Goal: Task Accomplishment & Management: Use online tool/utility

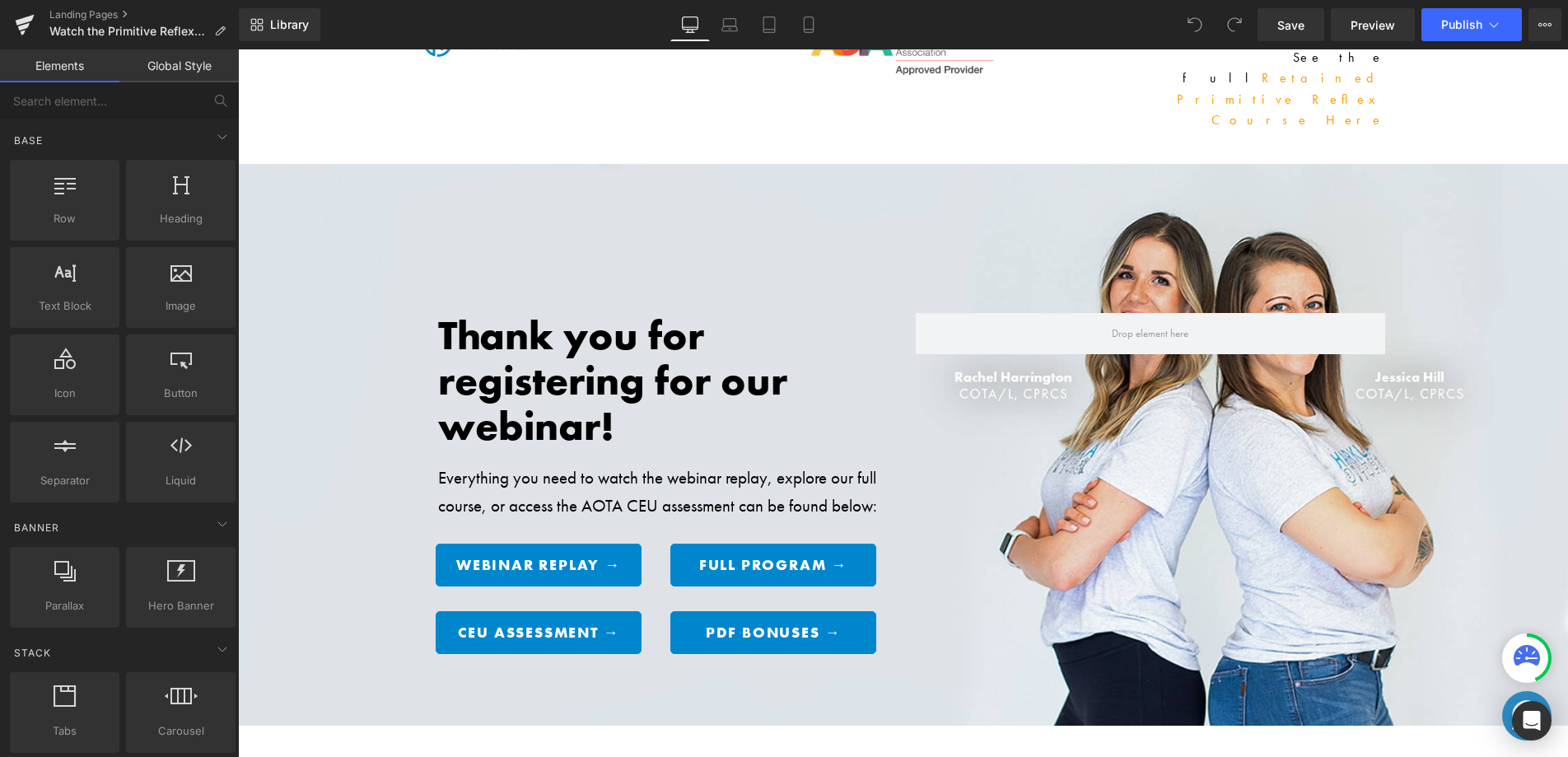
scroll to position [47, 0]
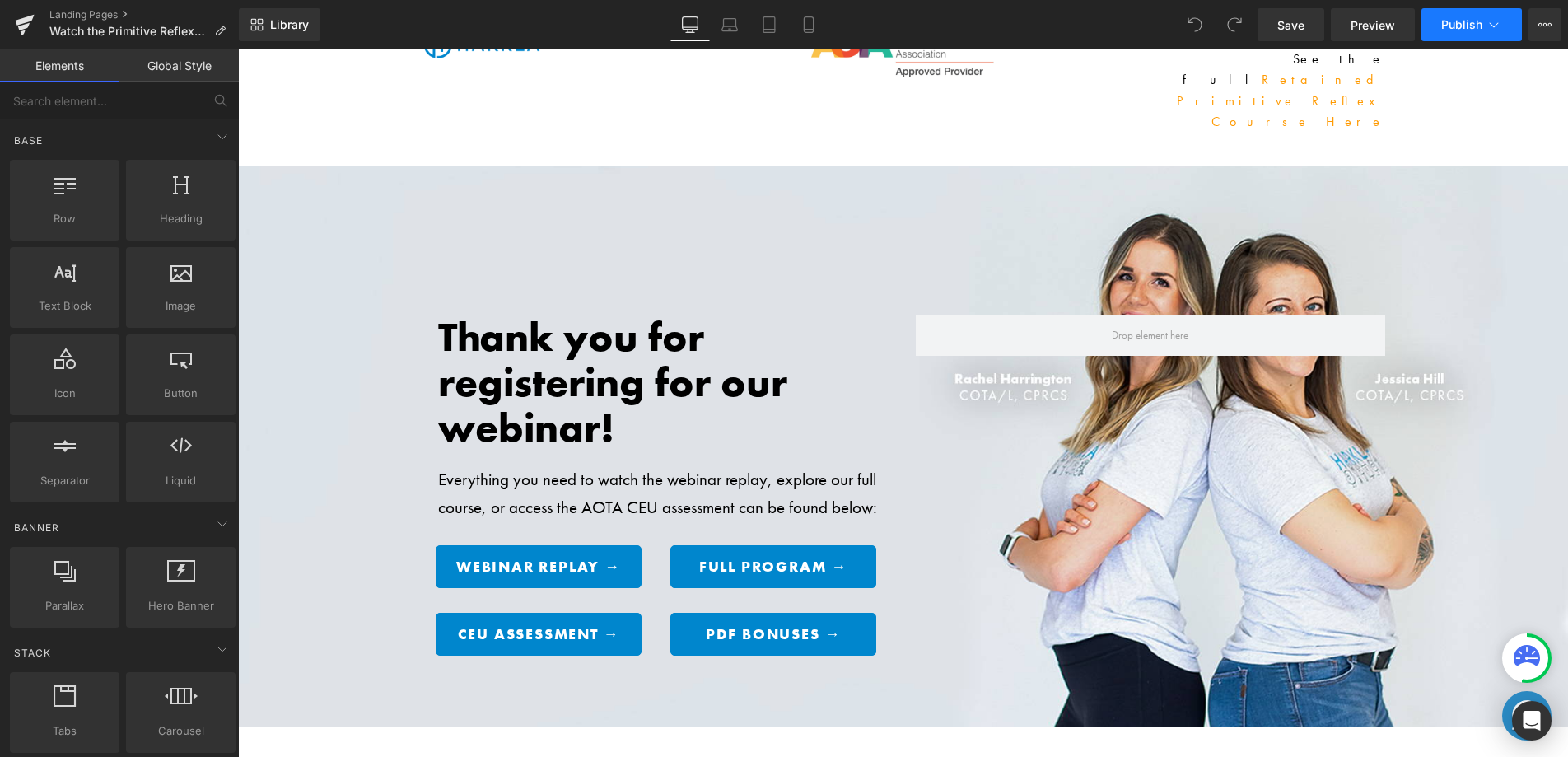
click at [1450, 34] on button "Publish" at bounding box center [1471, 24] width 100 height 33
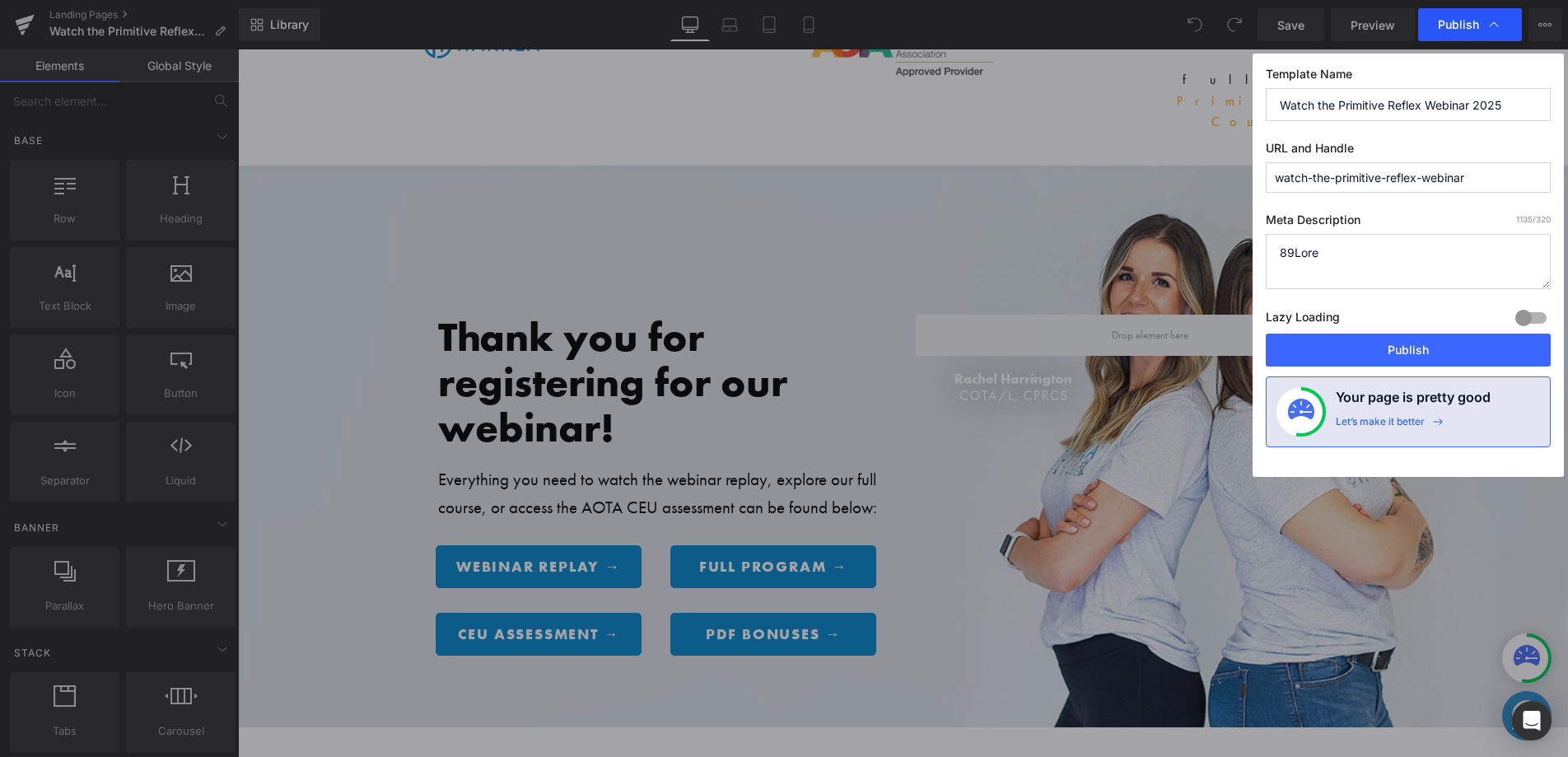
click at [1449, 33] on div "Publish" at bounding box center [1470, 24] width 104 height 33
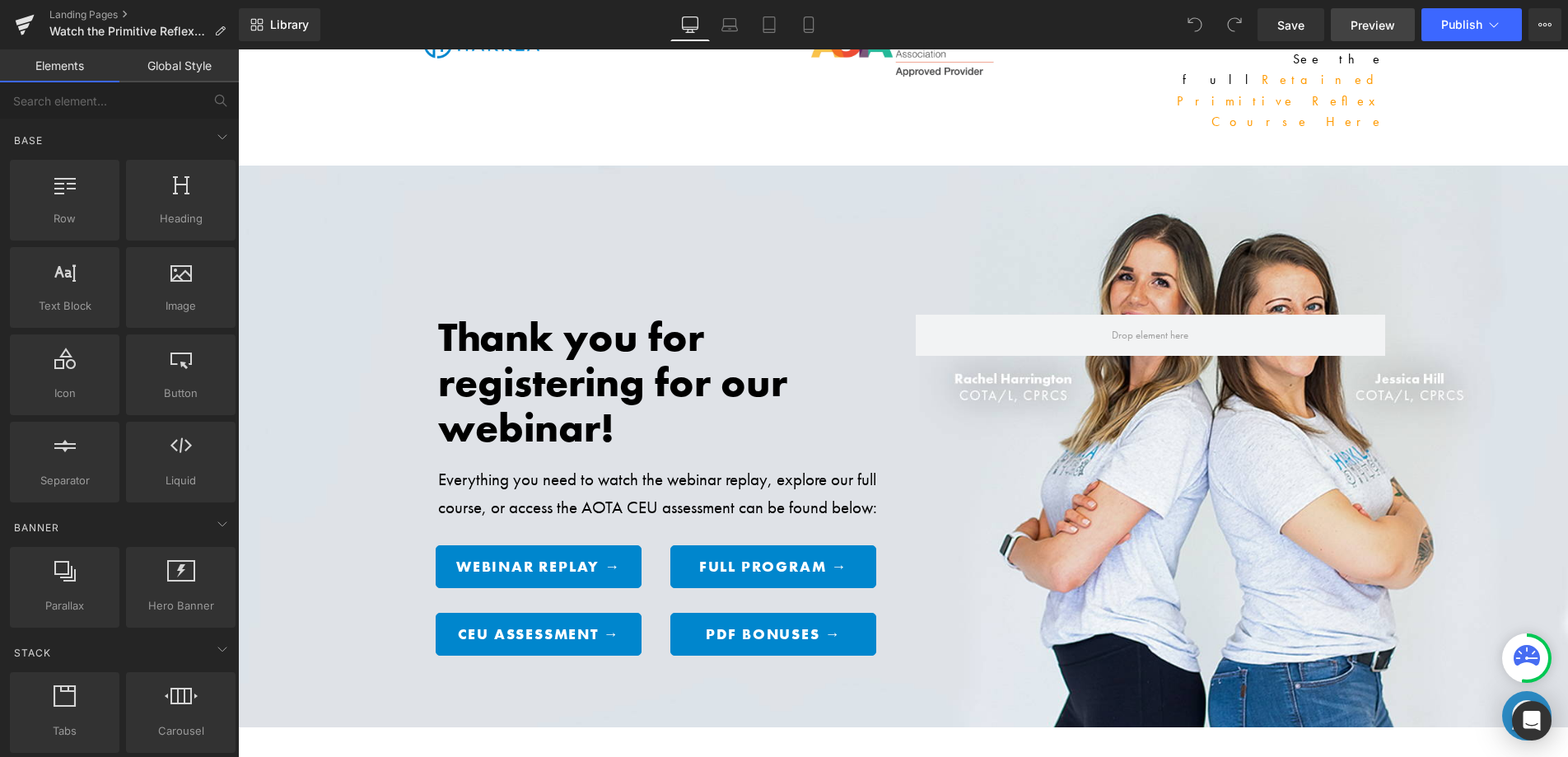
click at [1386, 29] on span "Preview" at bounding box center [1373, 24] width 45 height 17
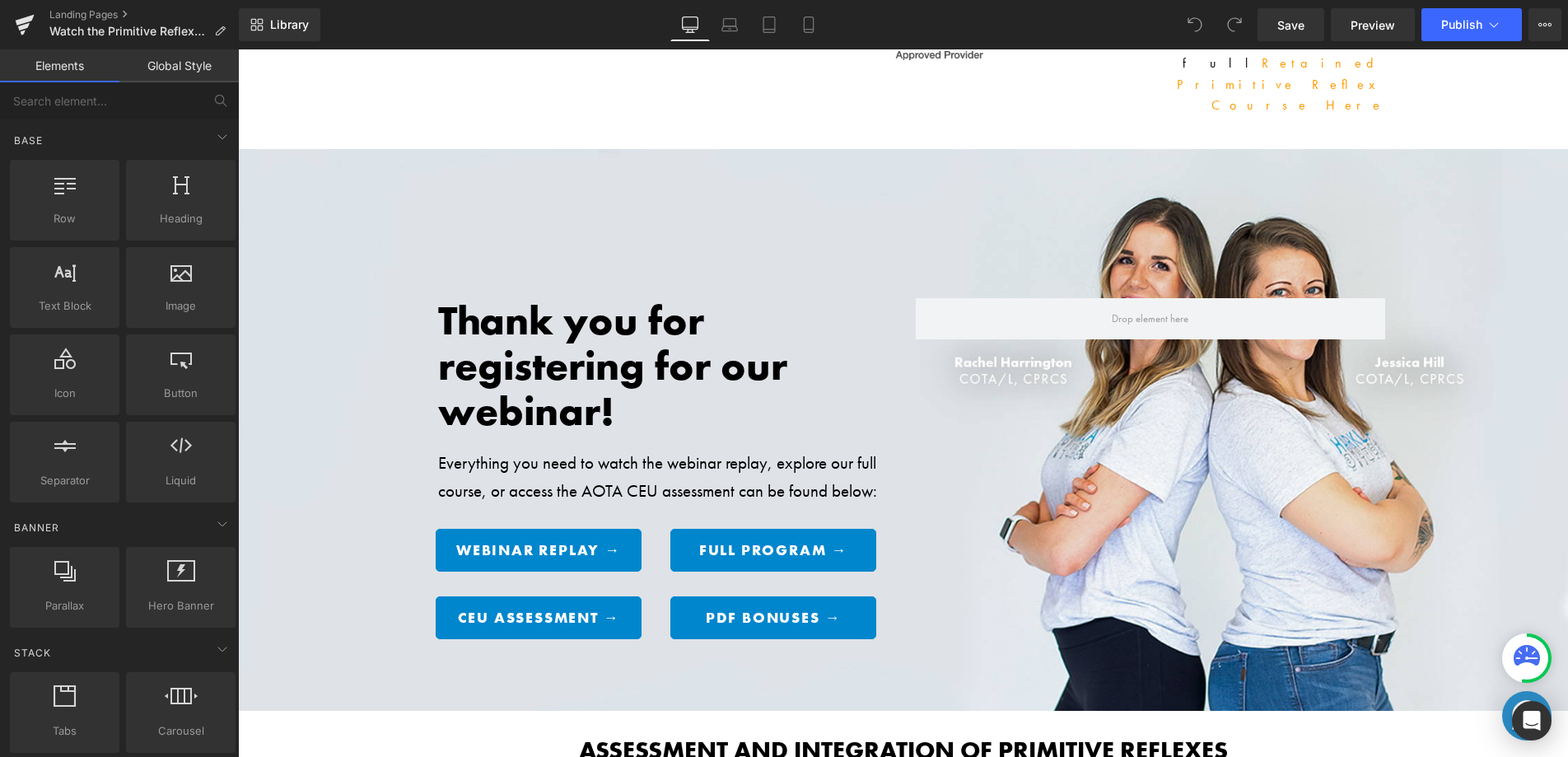
scroll to position [0, 0]
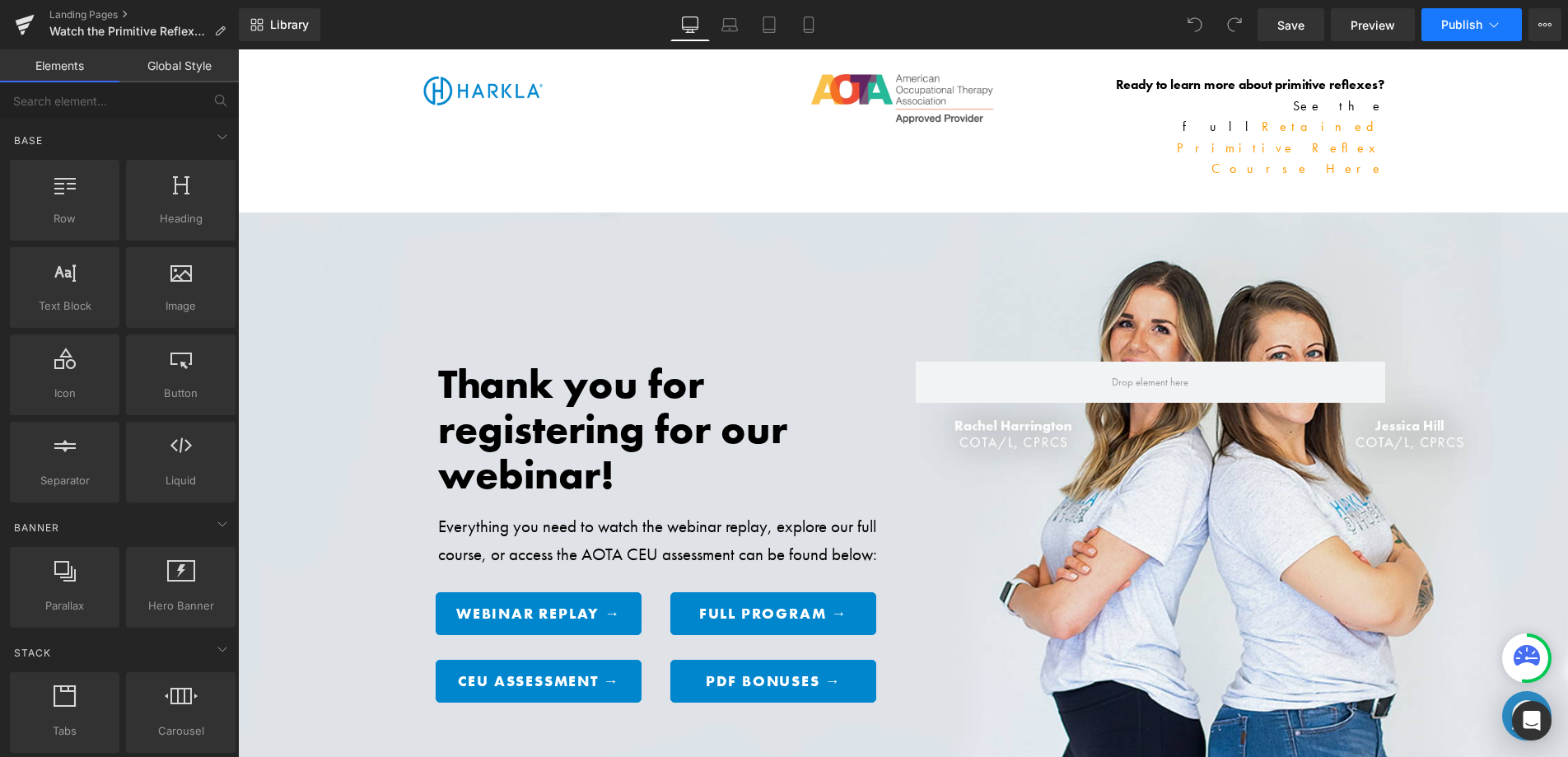
click at [1446, 18] on span "Publish" at bounding box center [1462, 24] width 41 height 13
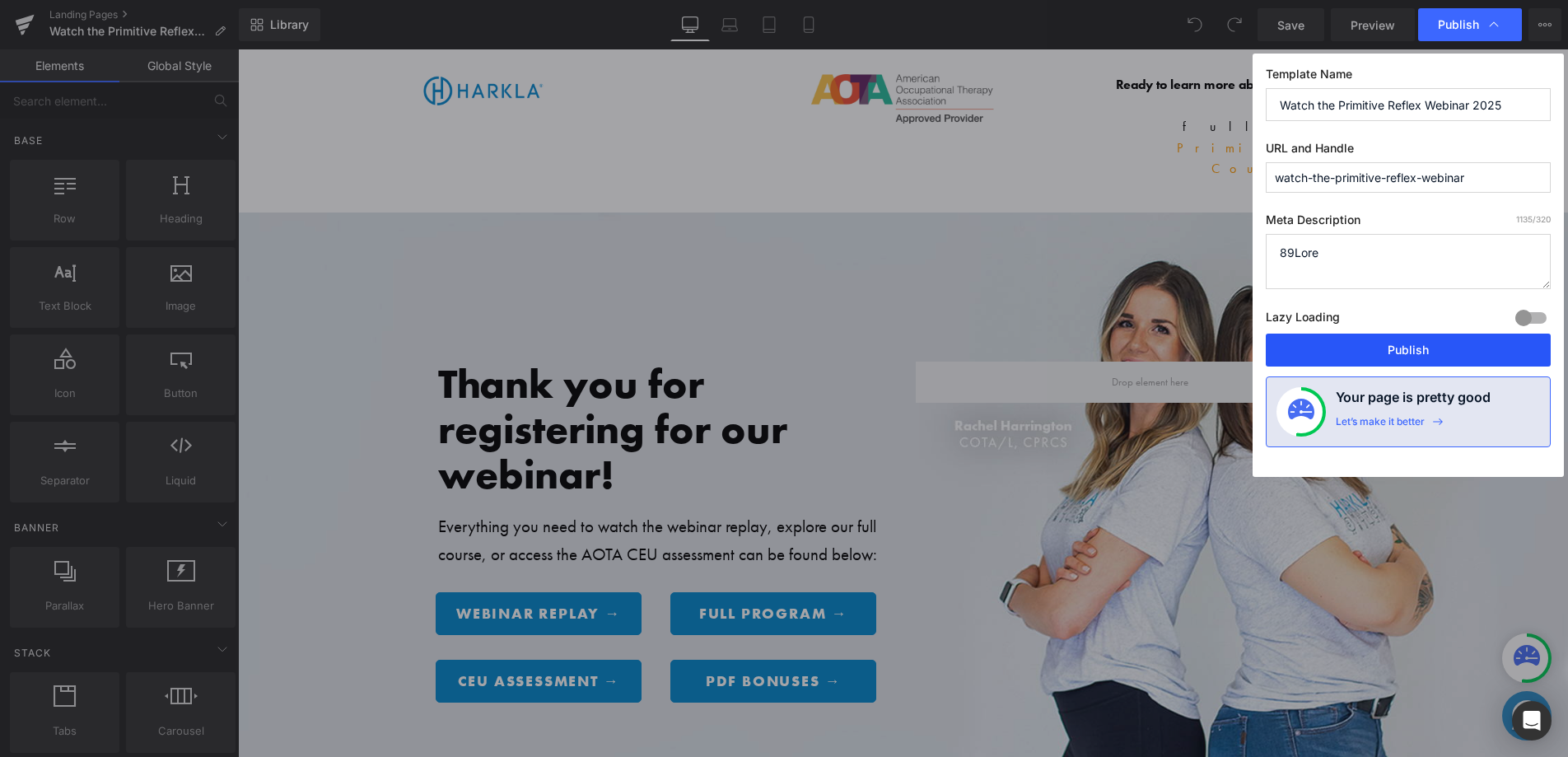
click at [1403, 345] on button "Publish" at bounding box center [1408, 350] width 285 height 33
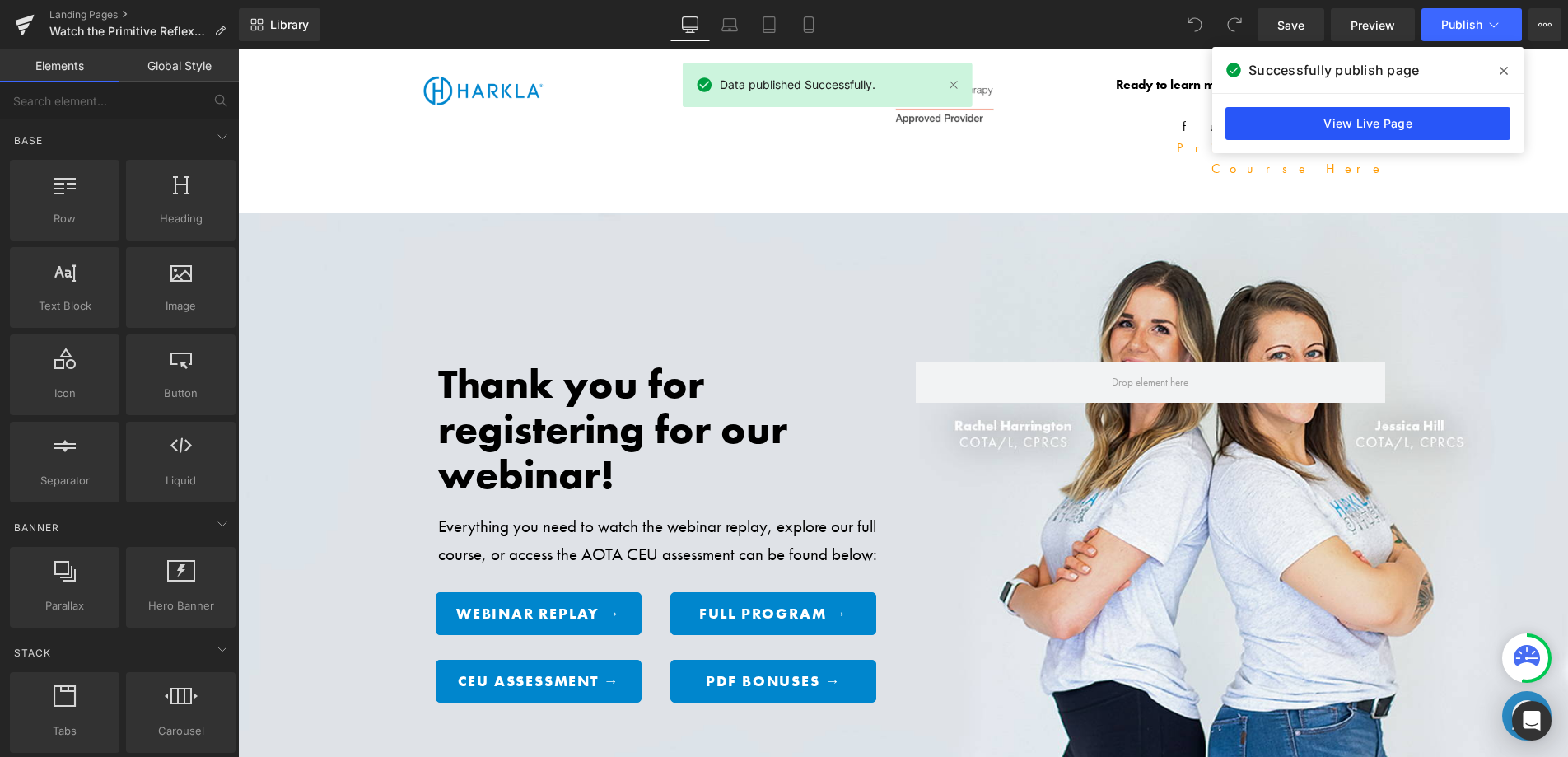
click at [1280, 129] on link "View Live Page" at bounding box center [1368, 123] width 285 height 33
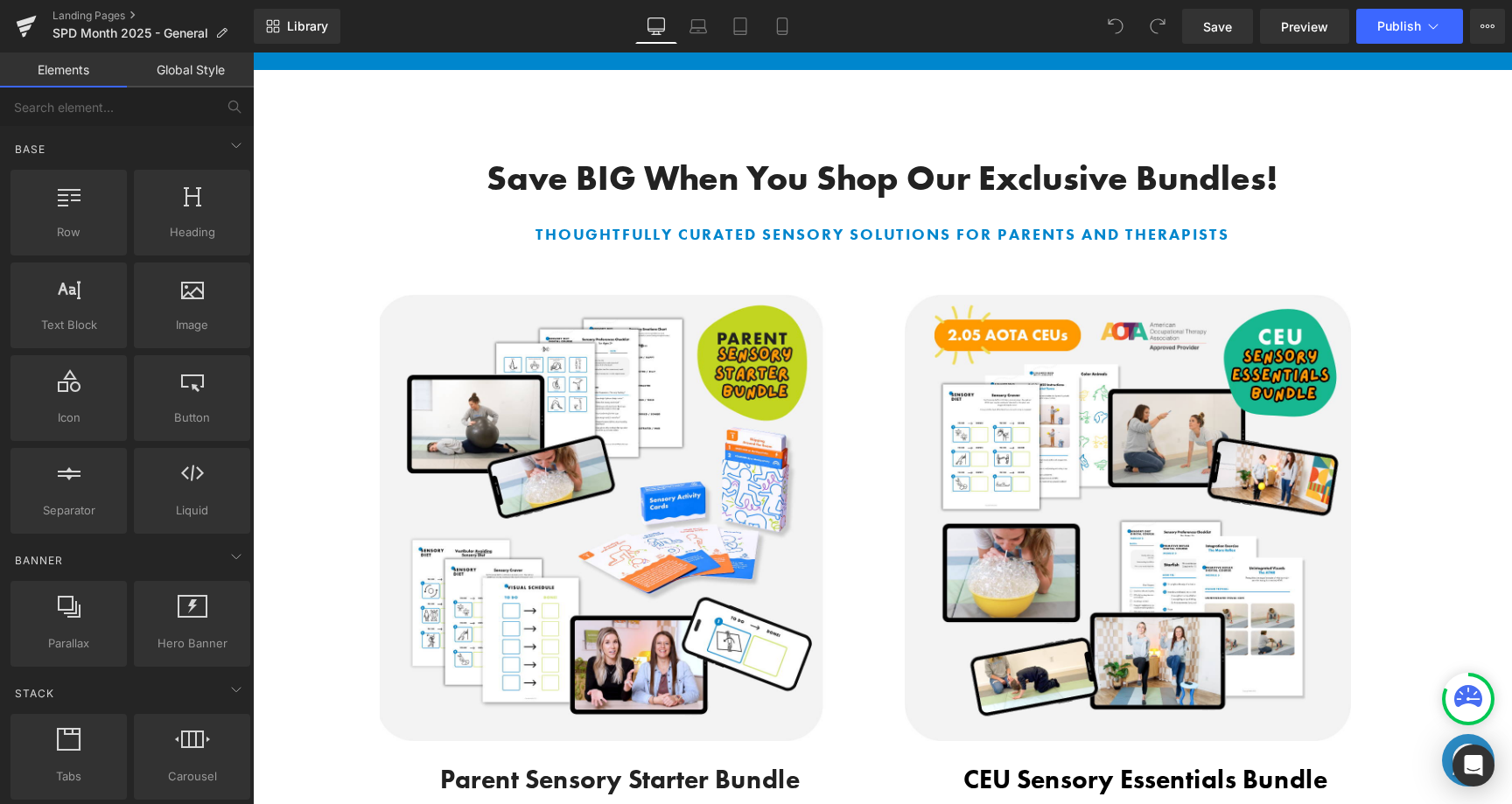
scroll to position [1762, 0]
